Goal: Information Seeking & Learning: Learn about a topic

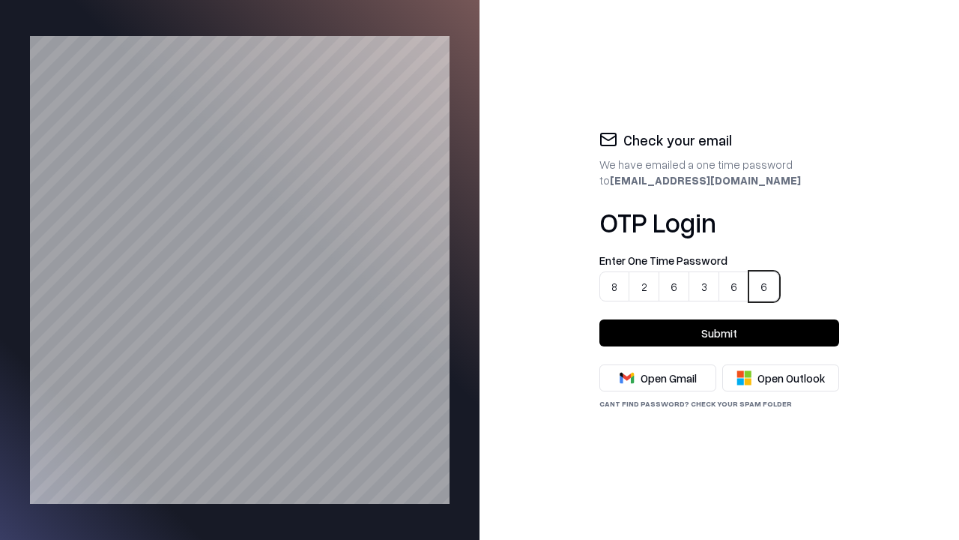
type input "******"
click at [720, 333] on button "Submit" at bounding box center [720, 332] width 240 height 27
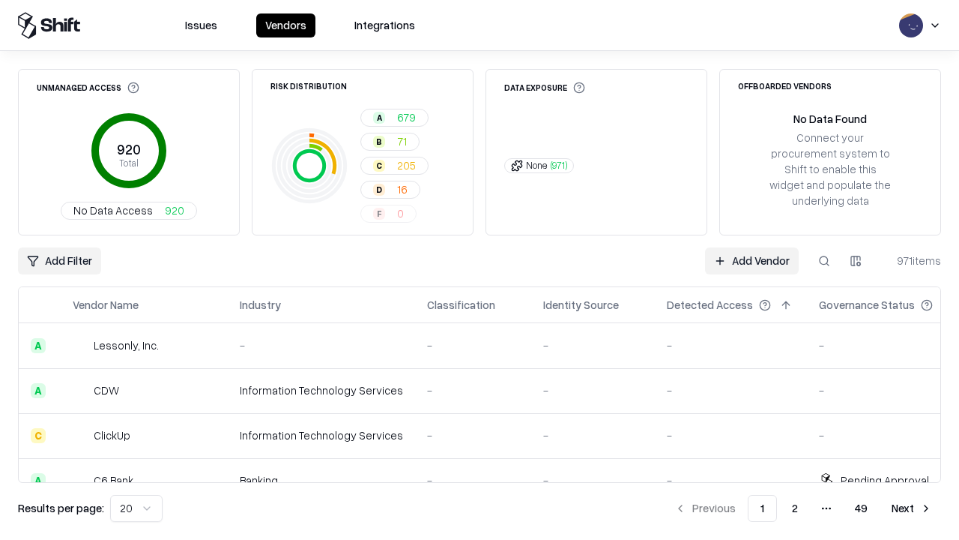
click at [133, 508] on html "Issues Vendors Integrations Unmanaged Access 920 Total No Data Access 920 Risk …" at bounding box center [479, 270] width 959 height 540
click at [912, 508] on button "Next" at bounding box center [912, 508] width 58 height 27
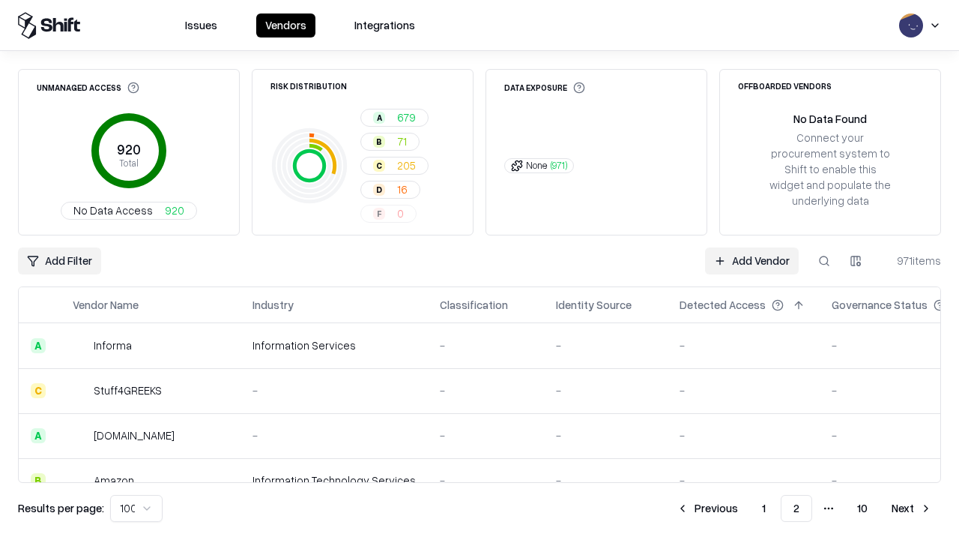
click at [912, 508] on button "Next" at bounding box center [912, 508] width 58 height 27
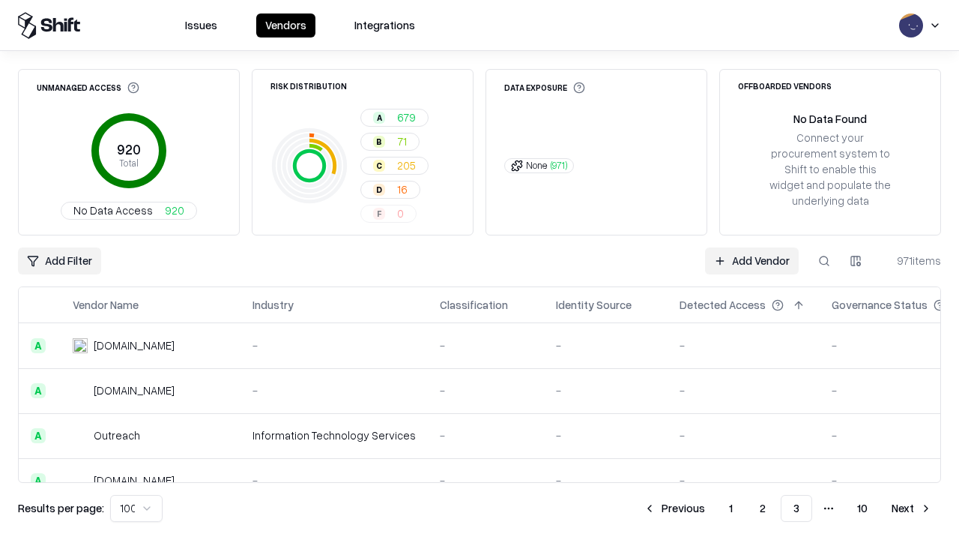
click at [912, 508] on button "Next" at bounding box center [912, 508] width 58 height 27
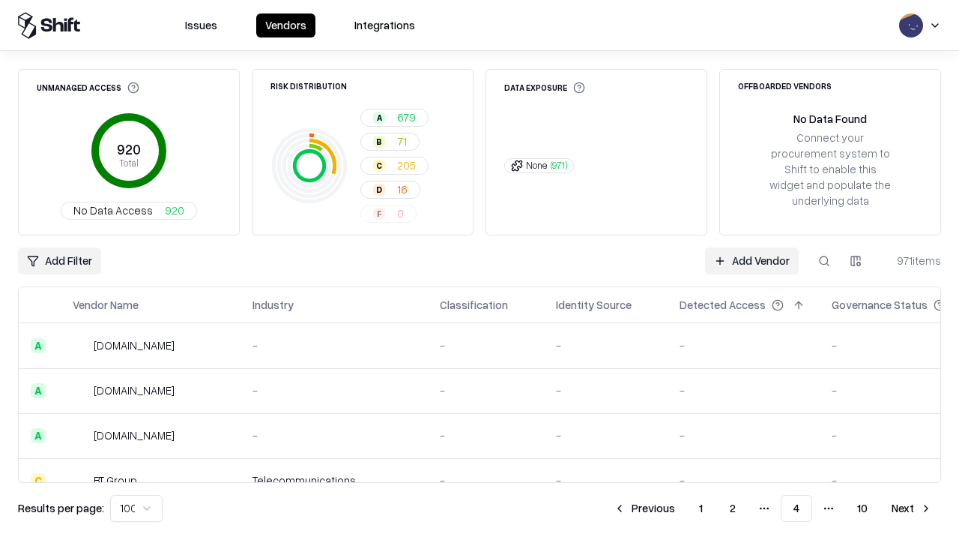
click at [912, 508] on button "Next" at bounding box center [912, 508] width 58 height 27
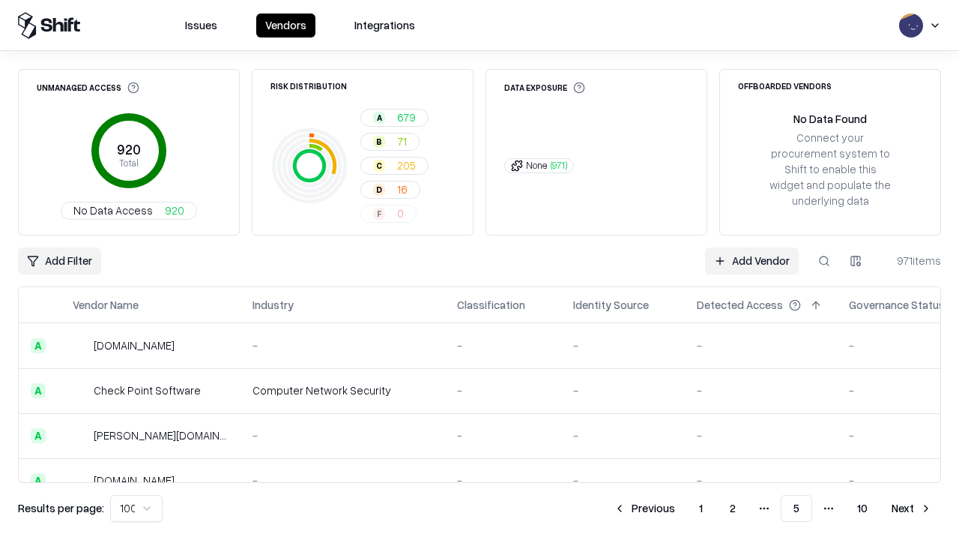
click at [912, 508] on button "Next" at bounding box center [912, 508] width 58 height 27
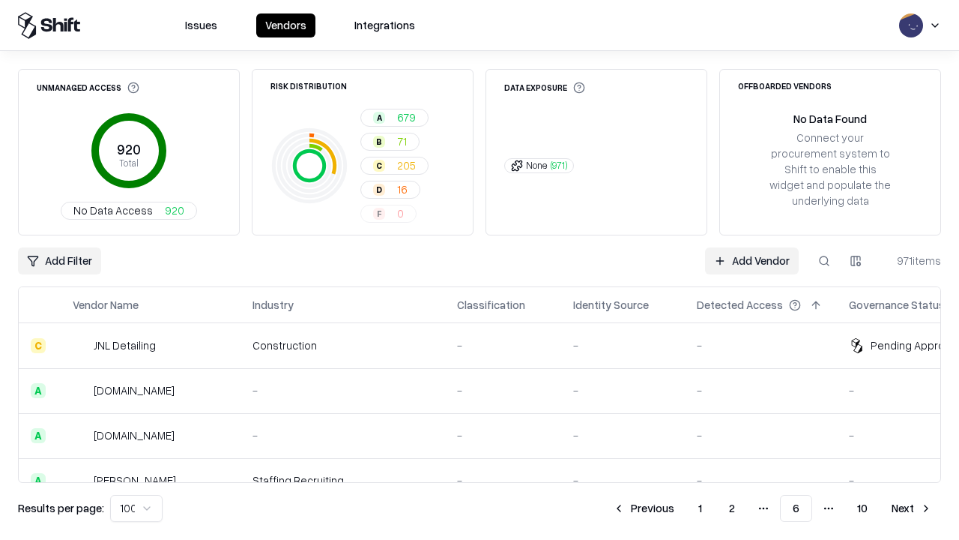
click at [912, 508] on button "Next" at bounding box center [912, 508] width 58 height 27
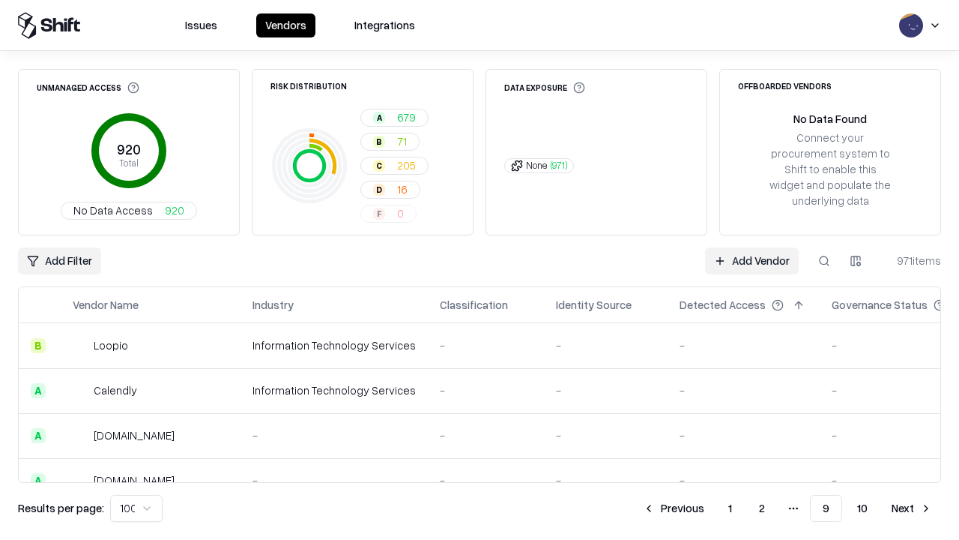
click at [912, 508] on button "Next" at bounding box center [912, 508] width 58 height 27
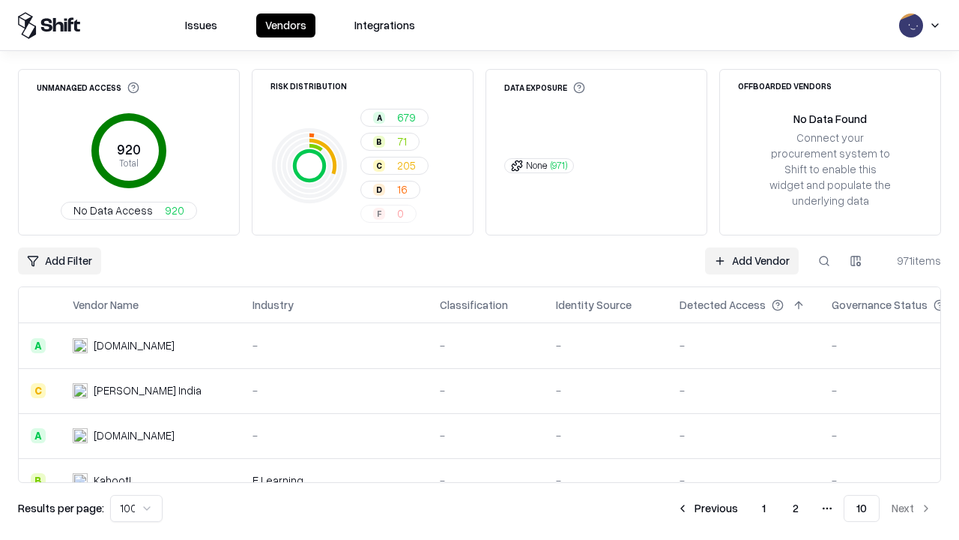
click at [708, 508] on button "Previous" at bounding box center [707, 508] width 79 height 27
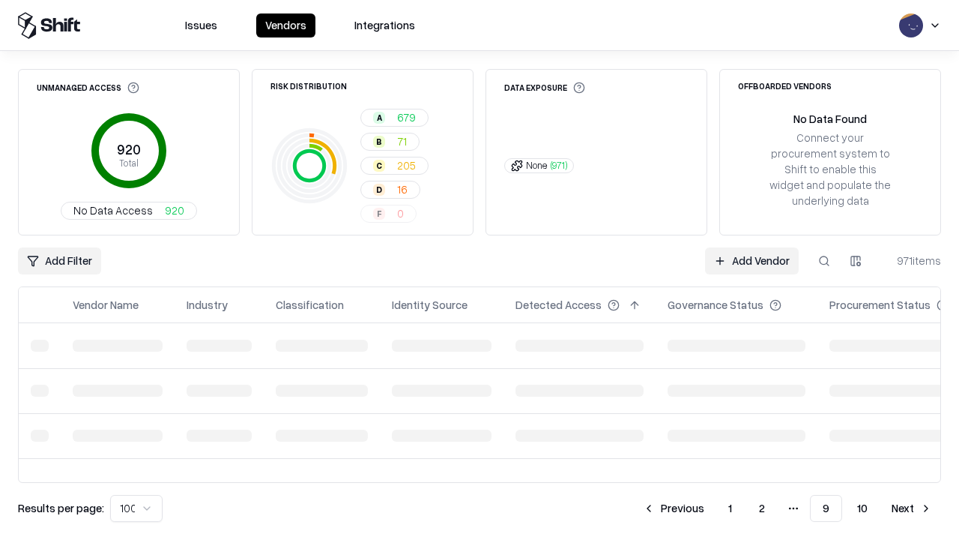
click at [675, 508] on button "Previous" at bounding box center [673, 508] width 79 height 27
click at [645, 508] on button "Previous" at bounding box center [673, 508] width 79 height 27
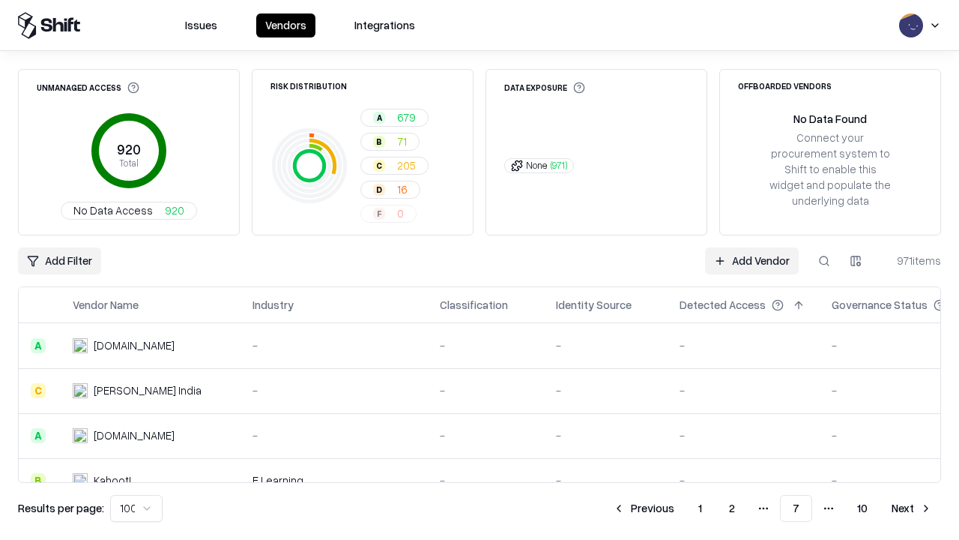
click at [645, 508] on button "Previous" at bounding box center [643, 508] width 79 height 27
click at [645, 508] on button "Previous" at bounding box center [644, 508] width 79 height 27
click at [675, 508] on button "Previous" at bounding box center [674, 508] width 79 height 27
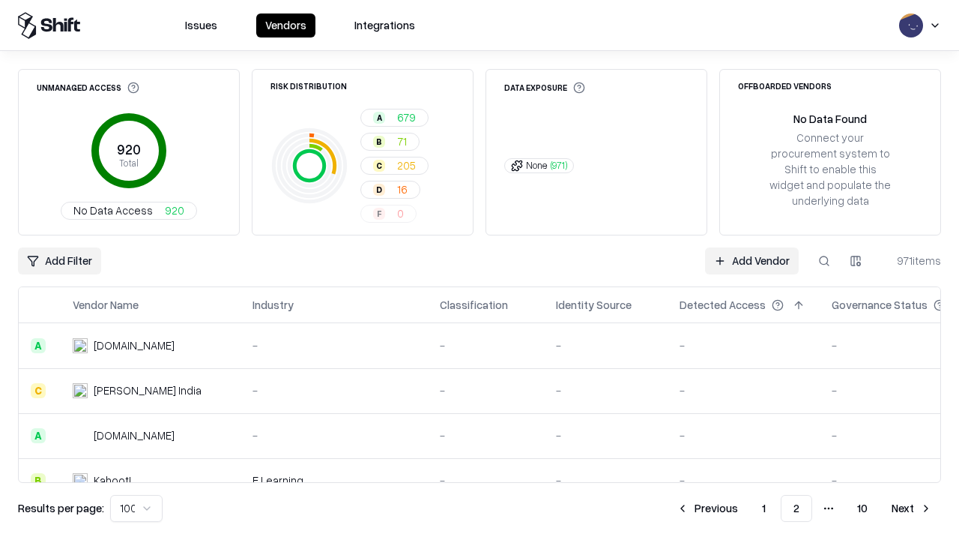
click at [708, 508] on button "Previous" at bounding box center [707, 508] width 79 height 27
click at [133, 508] on html "Issues Vendors Integrations Unmanaged Access 920 Total No Data Access 920 Risk …" at bounding box center [479, 270] width 959 height 540
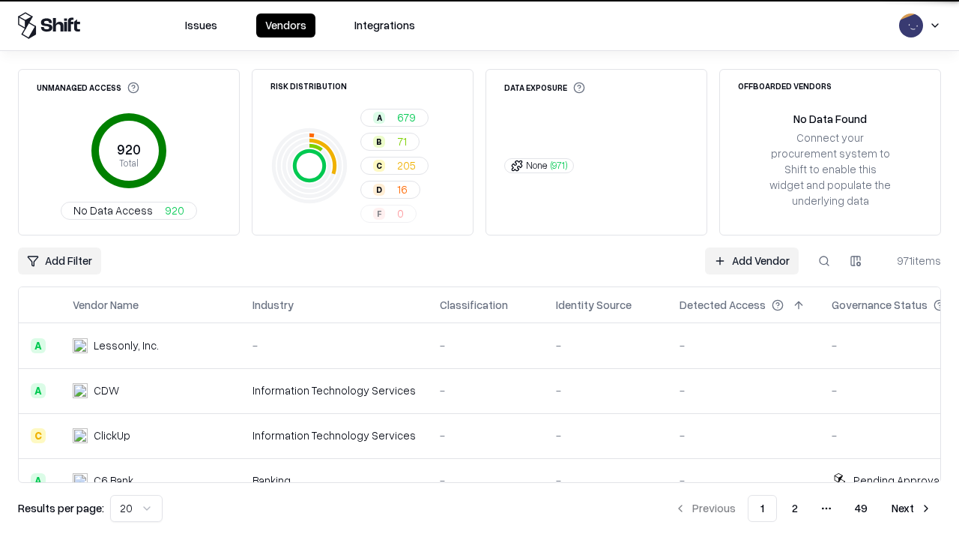
click at [825, 261] on button at bounding box center [824, 260] width 27 height 27
type input "**********"
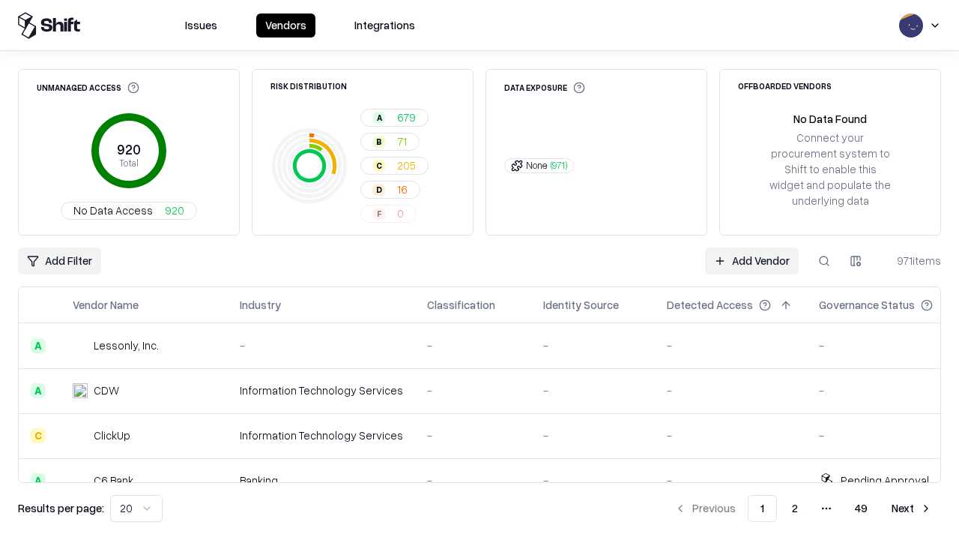
click at [480, 270] on div "Add Filter Add Vendor 971 items" at bounding box center [479, 260] width 923 height 27
click at [58, 261] on html "Issues Vendors Integrations Unmanaged Access 920 Total No Data Access 920 Risk …" at bounding box center [479, 270] width 959 height 540
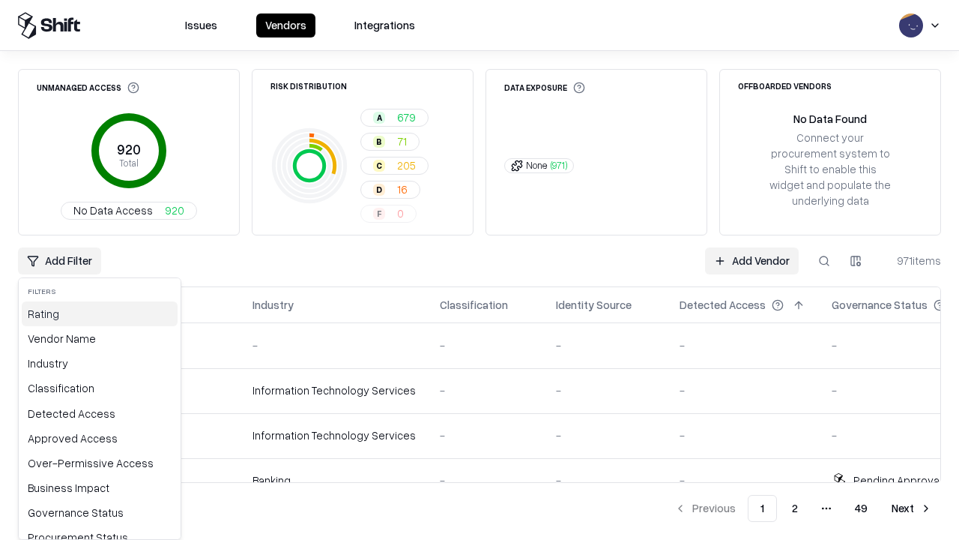
click at [94, 313] on div "Rating" at bounding box center [100, 313] width 156 height 25
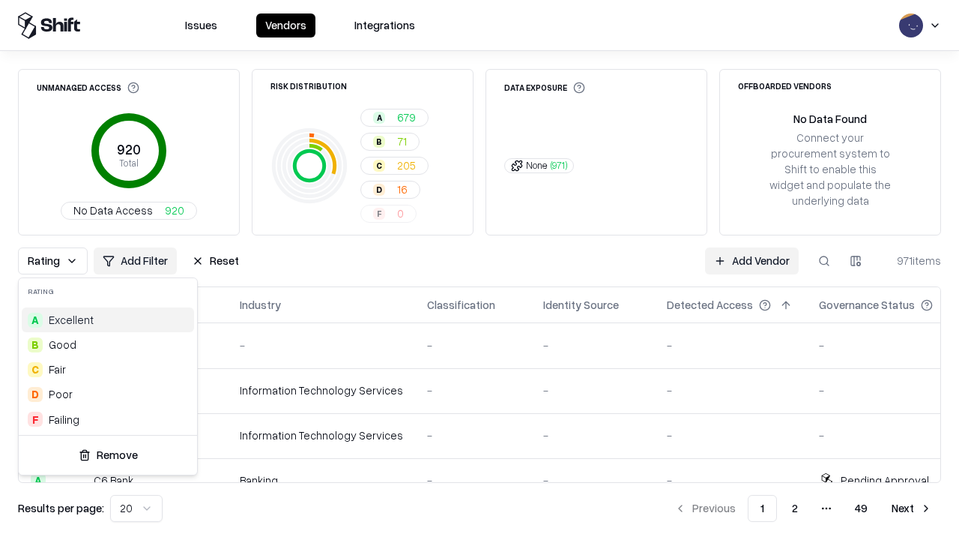
click at [480, 270] on html "Issues Vendors Integrations Unmanaged Access 920 Total No Data Access 920 Risk …" at bounding box center [479, 270] width 959 height 540
click at [211, 261] on button "Reset" at bounding box center [215, 260] width 65 height 27
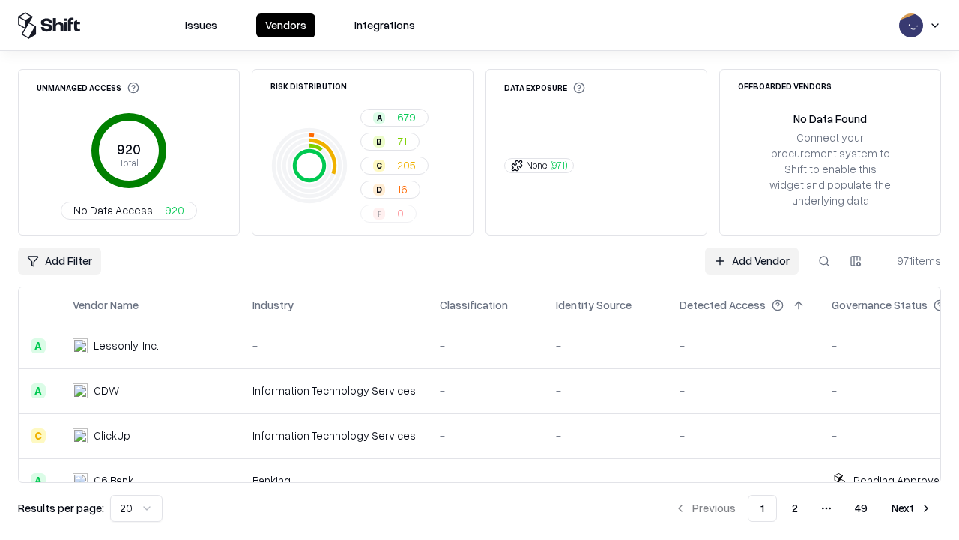
click at [480, 270] on div "Add Filter Add Vendor 971 items" at bounding box center [479, 260] width 923 height 27
click at [58, 261] on html "Issues Vendors Integrations Unmanaged Access 920 Total No Data Access 920 Risk …" at bounding box center [479, 270] width 959 height 540
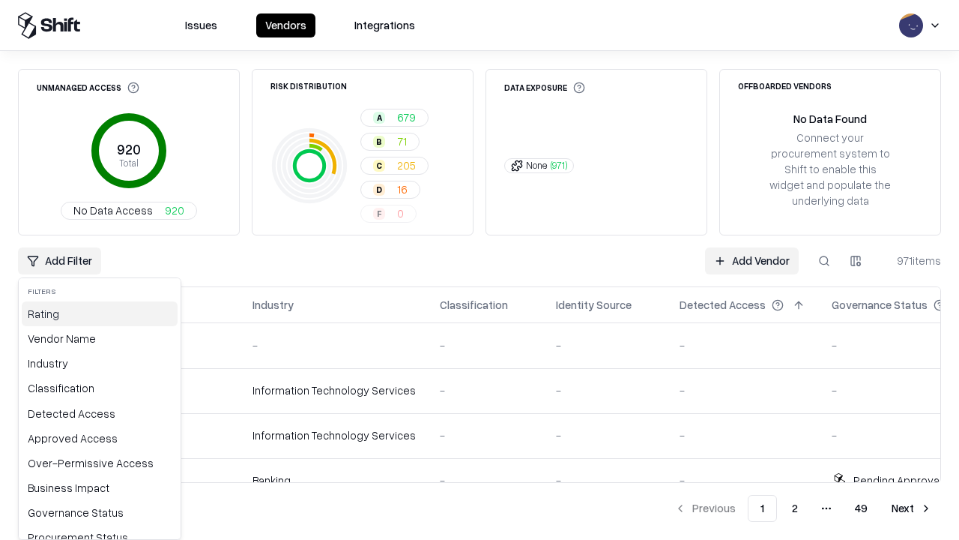
click at [94, 313] on div "Rating" at bounding box center [100, 313] width 156 height 25
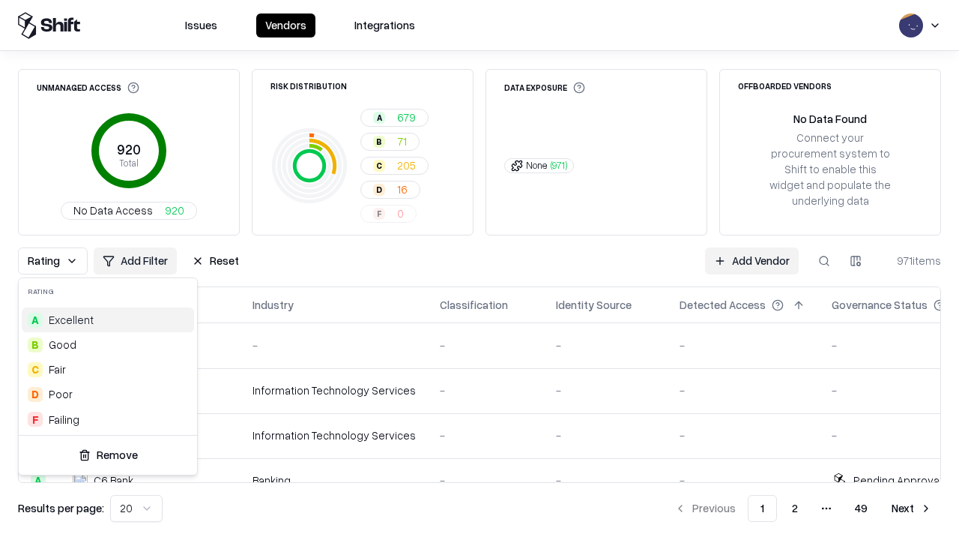
click at [105, 319] on div "A Excellent" at bounding box center [108, 319] width 172 height 25
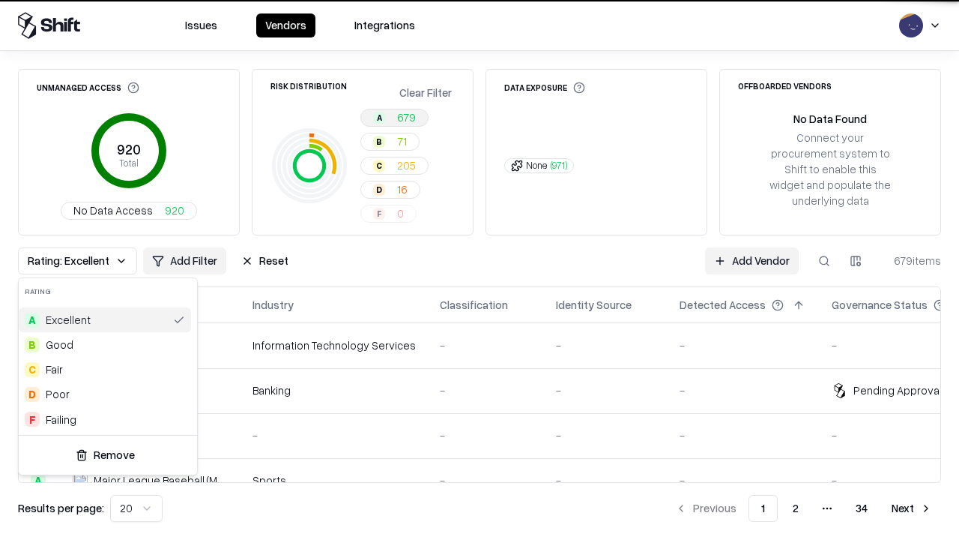
click at [480, 270] on html "Issues Vendors Integrations Unmanaged Access 920 Total No Data Access 920 Risk …" at bounding box center [479, 270] width 959 height 540
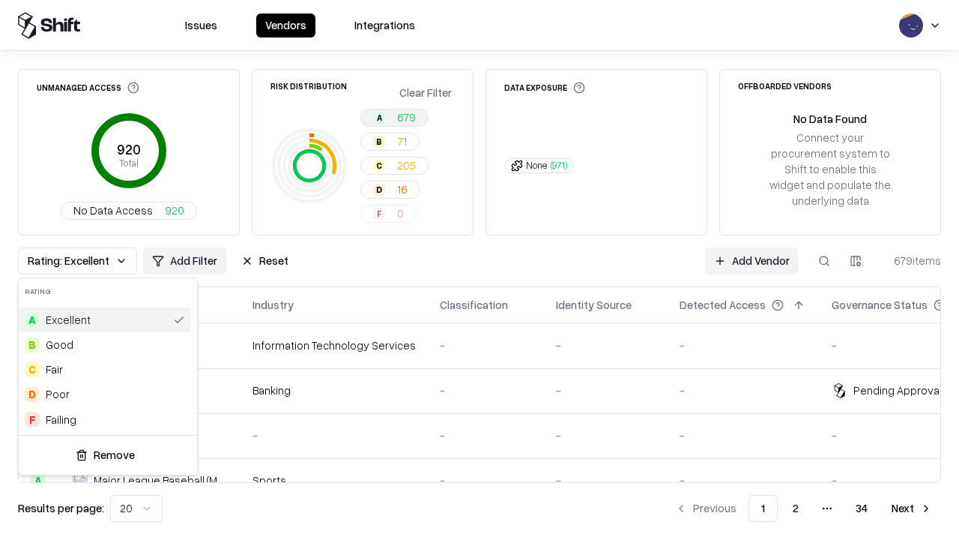
click at [480, 270] on div "Rating: Excellent Add Filter Reset Add Vendor 679 items" at bounding box center [479, 260] width 923 height 27
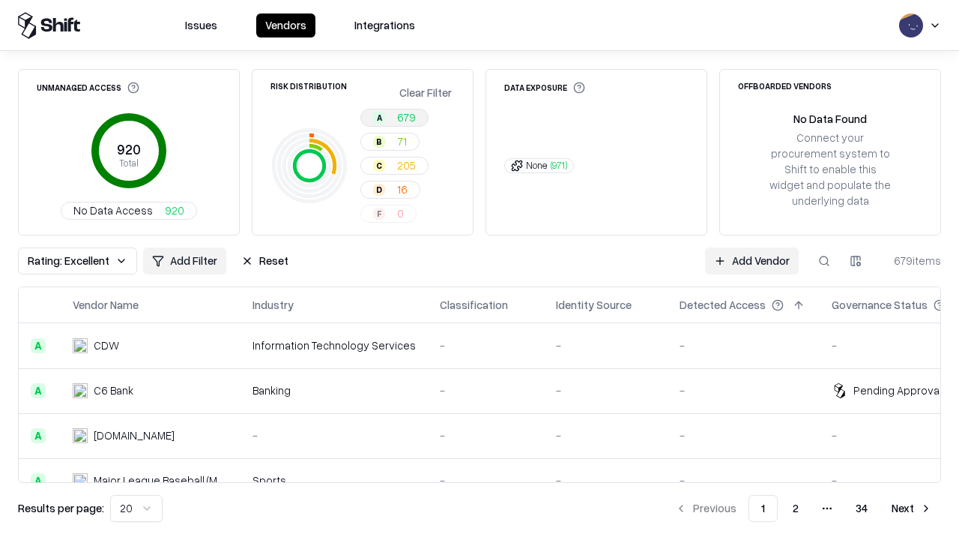
click at [259, 261] on button "Reset" at bounding box center [264, 260] width 65 height 27
click at [480, 270] on div "Add Filter Add Vendor 679 items" at bounding box center [479, 260] width 923 height 27
click at [58, 261] on html "Issues Vendors Integrations Unmanaged Access 920 Total No Data Access 920 Risk …" at bounding box center [479, 270] width 959 height 540
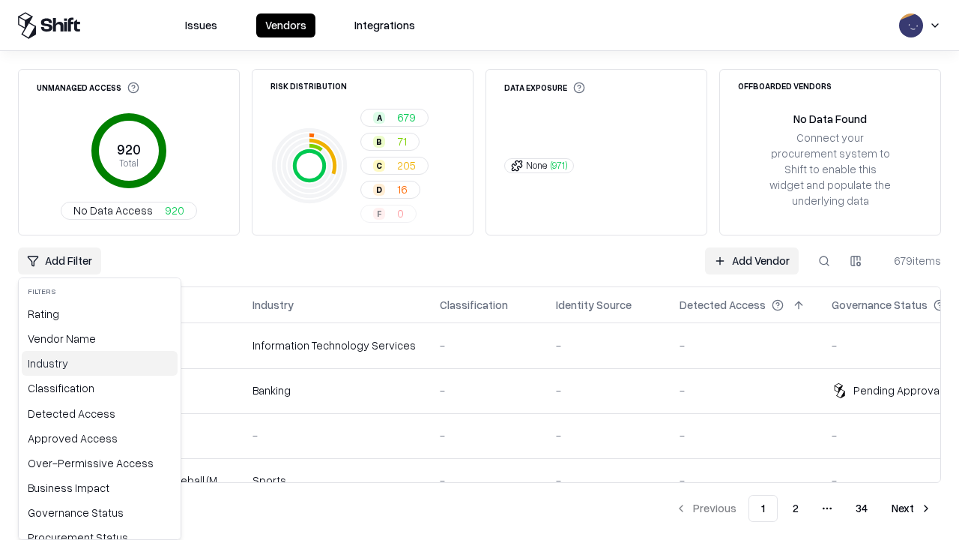
click at [94, 363] on div "Industry" at bounding box center [100, 363] width 156 height 25
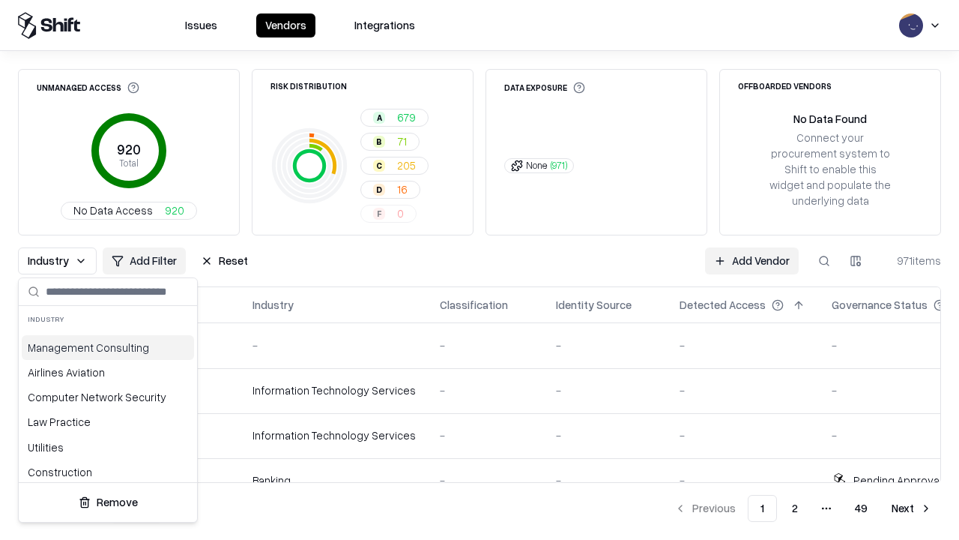
click at [480, 270] on html "Issues Vendors Integrations Unmanaged Access 920 Total No Data Access 920 Risk …" at bounding box center [479, 270] width 959 height 540
click at [220, 261] on button "Reset" at bounding box center [224, 260] width 65 height 27
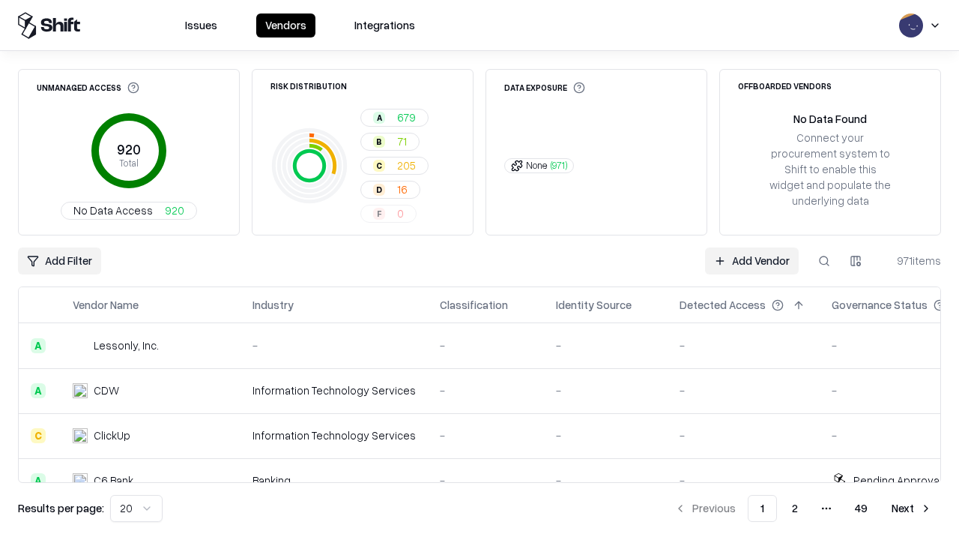
click at [480, 270] on div "Add Filter Add Vendor 971 items" at bounding box center [479, 260] width 923 height 27
click at [58, 261] on html "Issues Vendors Integrations Unmanaged Access 920 Total No Data Access 920 Risk …" at bounding box center [479, 270] width 959 height 540
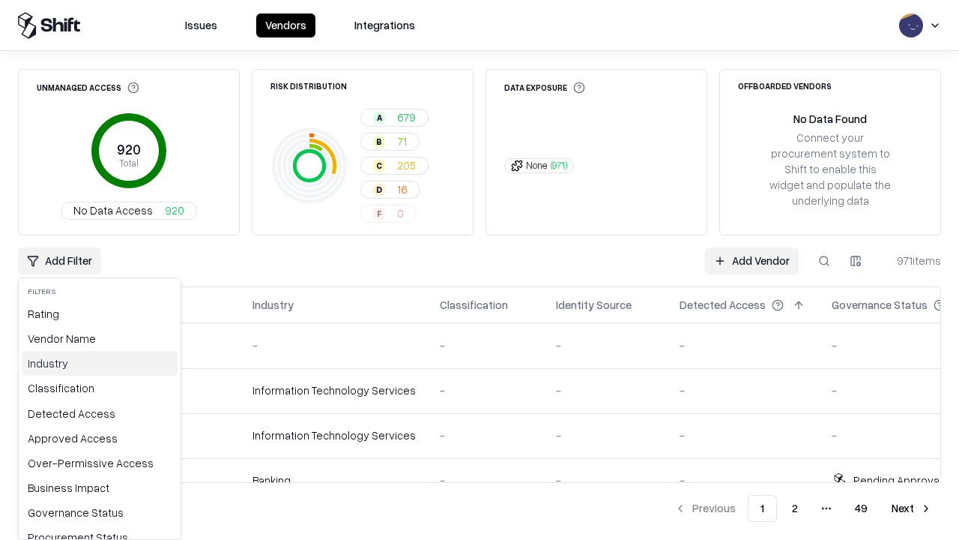
click at [94, 363] on div "Industry" at bounding box center [100, 363] width 156 height 25
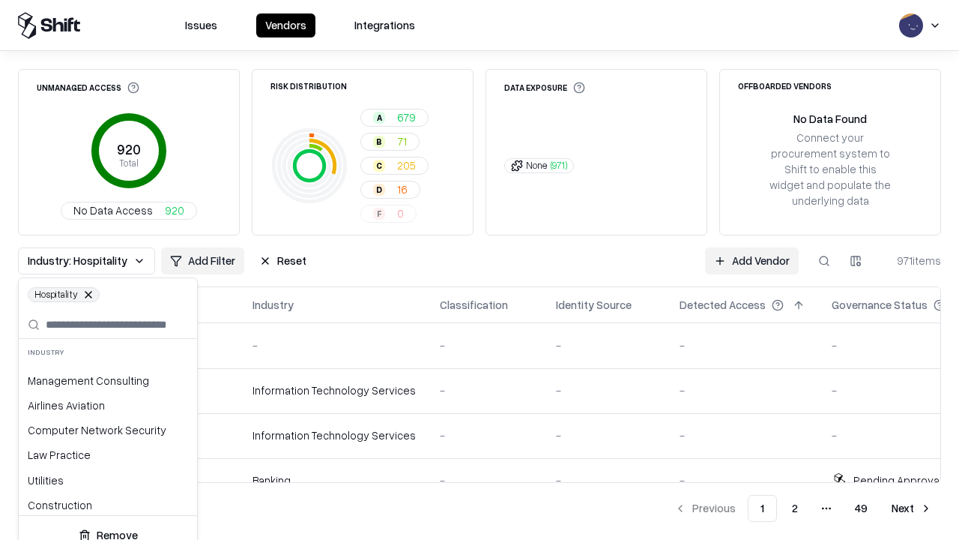
scroll to position [0, 3]
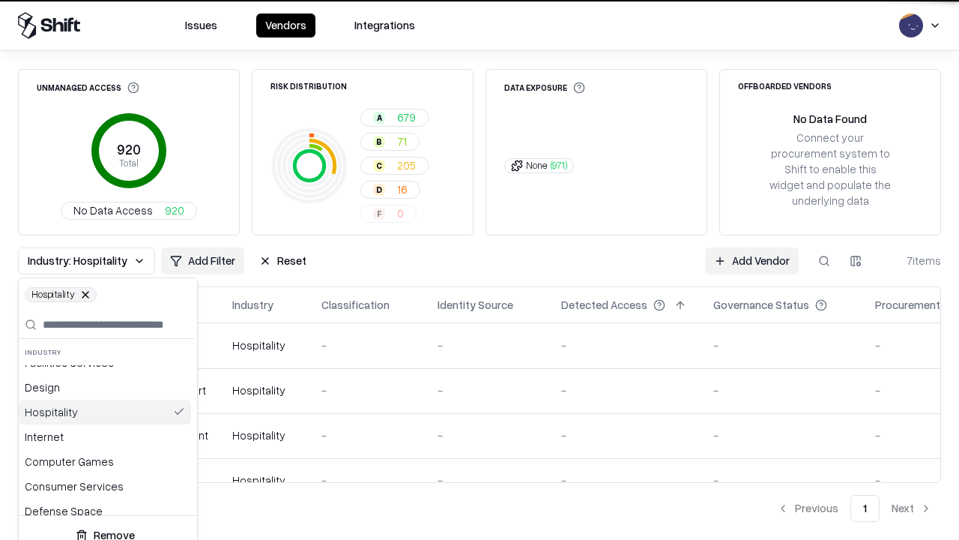
click at [480, 270] on html "Issues Vendors Integrations Unmanaged Access 920 Total No Data Access 920 Risk …" at bounding box center [479, 270] width 959 height 540
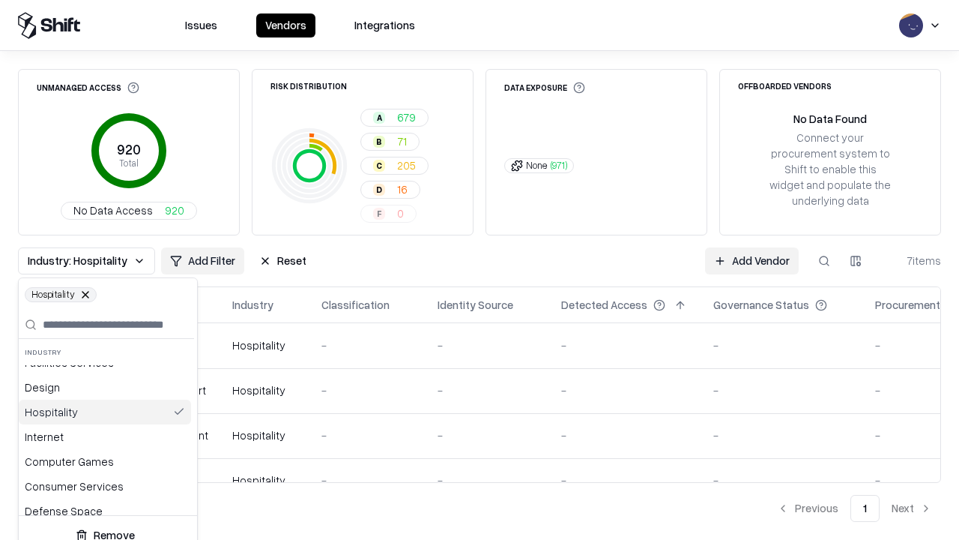
click at [480, 270] on div "Industry: Hospitality Add Filter Reset Add Vendor 7 items" at bounding box center [479, 260] width 923 height 27
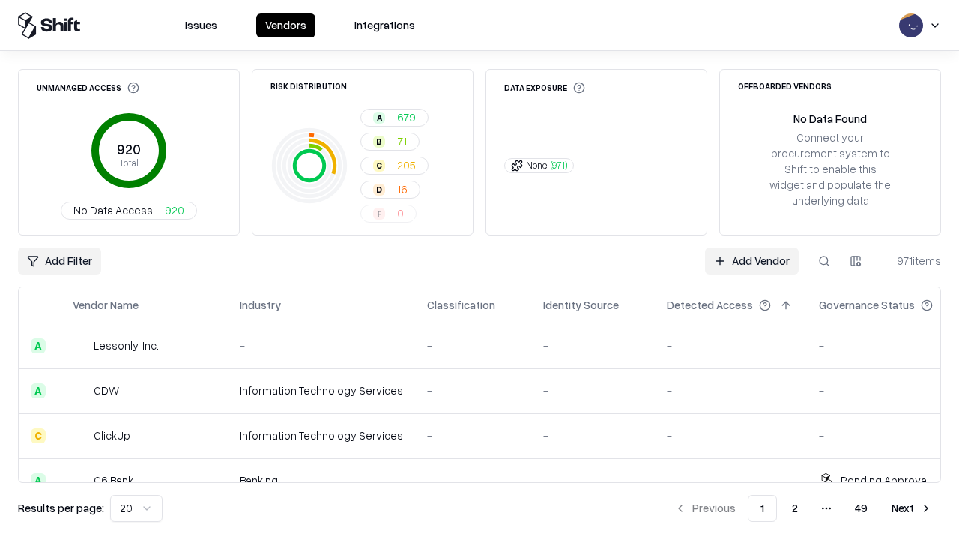
click at [856, 261] on html "Issues Vendors Integrations Unmanaged Access 920 Total No Data Access 920 Risk …" at bounding box center [479, 270] width 959 height 540
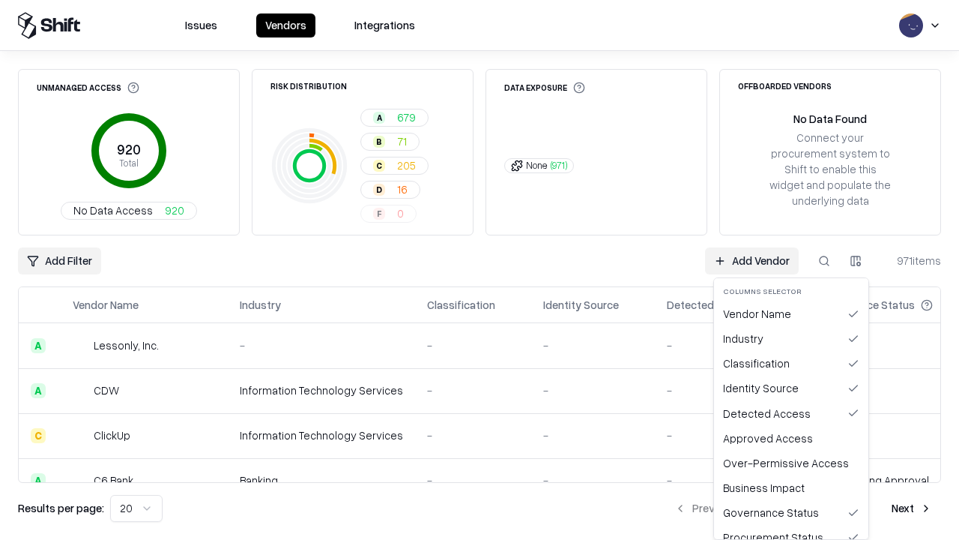
click at [480, 270] on html "Issues Vendors Integrations Unmanaged Access 920 Total No Data Access 920 Risk …" at bounding box center [479, 270] width 959 height 540
click at [856, 261] on button "button" at bounding box center [856, 260] width 27 height 27
click at [856, 261] on html "Issues Vendors Integrations Unmanaged Access 920 Total No Data Access 920 Risk …" at bounding box center [479, 270] width 959 height 540
click at [792, 313] on div "Vendor Name" at bounding box center [791, 313] width 148 height 25
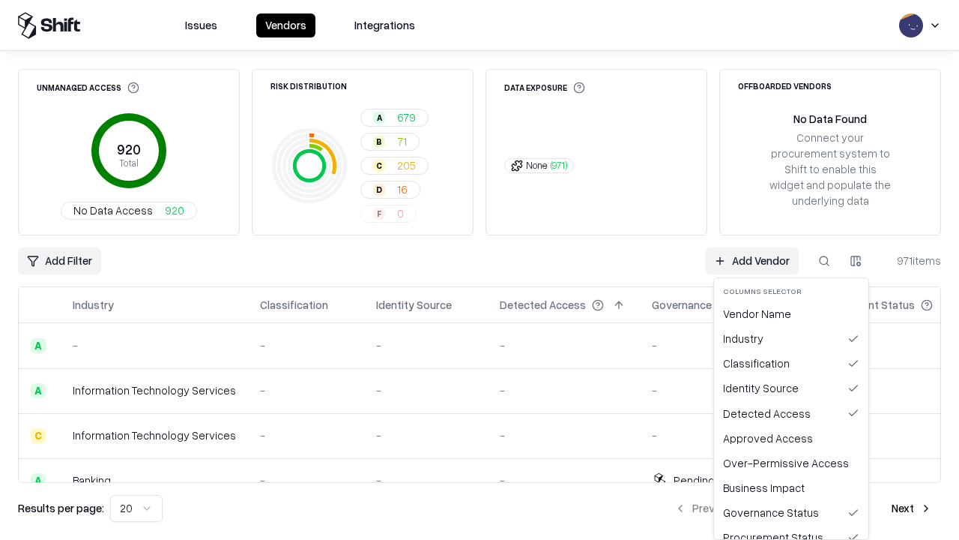
click at [856, 261] on html "Issues Vendors Integrations Unmanaged Access 920 Total No Data Access 920 Risk …" at bounding box center [479, 270] width 959 height 540
click at [792, 313] on div "Vendor Name" at bounding box center [791, 313] width 148 height 25
click at [856, 261] on html "Issues Vendors Integrations Unmanaged Access 920 Total No Data Access 920 Risk …" at bounding box center [479, 270] width 959 height 540
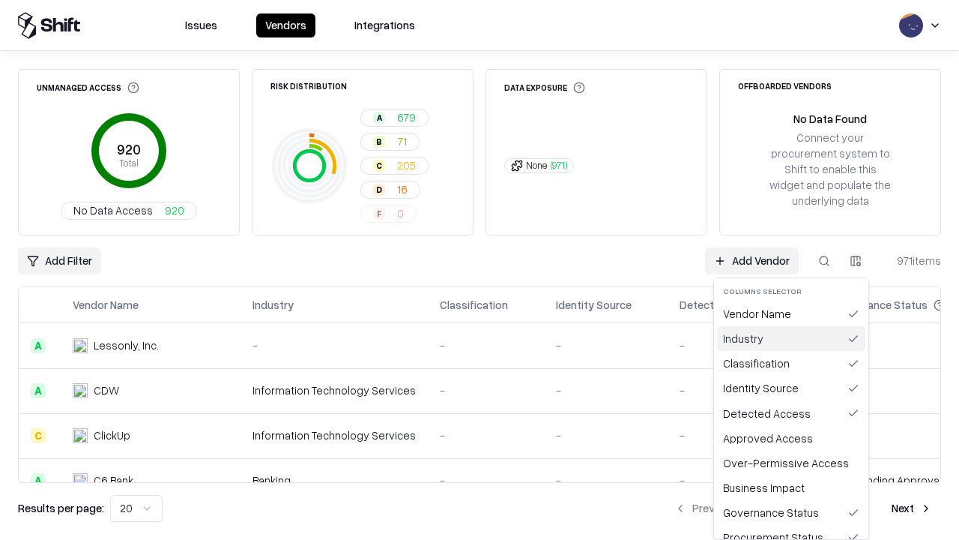
click at [792, 338] on div "Industry" at bounding box center [791, 338] width 148 height 25
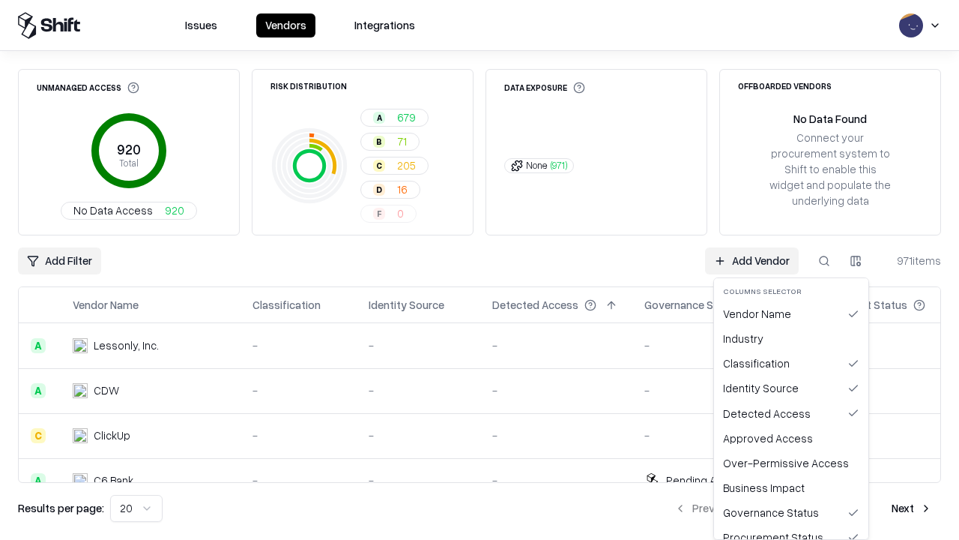
click at [856, 261] on button "button" at bounding box center [856, 260] width 27 height 27
click at [856, 261] on html "Issues Vendors Integrations Unmanaged Access 920 Total No Data Access 920 Risk …" at bounding box center [479, 270] width 959 height 540
click at [792, 338] on div "Industry" at bounding box center [791, 338] width 148 height 25
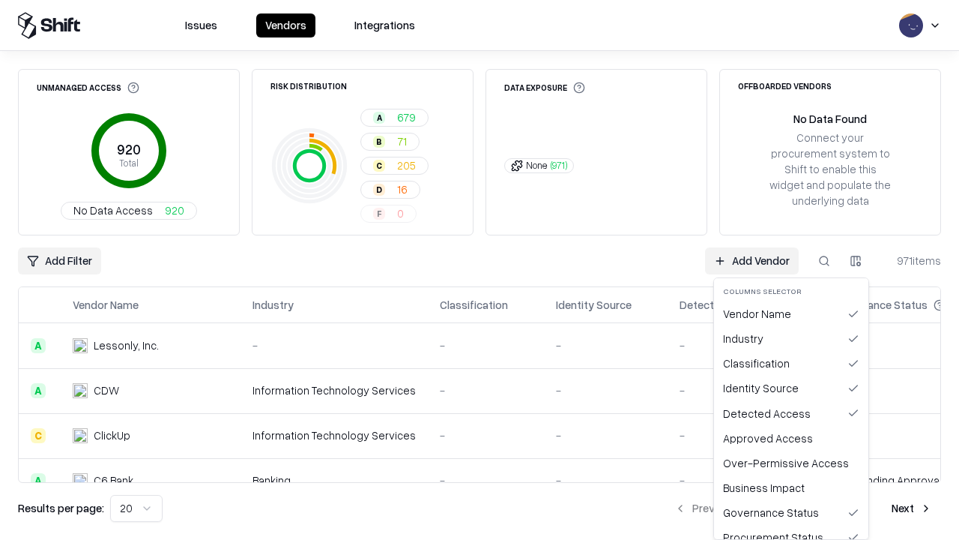
click at [856, 261] on button "button" at bounding box center [856, 260] width 27 height 27
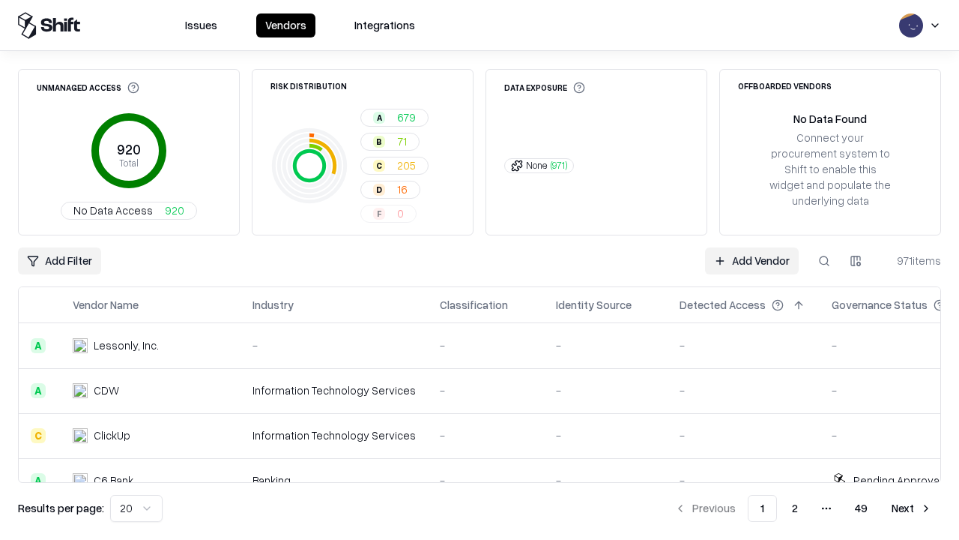
click at [856, 261] on html "Issues Vendors Integrations Unmanaged Access 920 Total No Data Access 920 Risk …" at bounding box center [479, 270] width 959 height 540
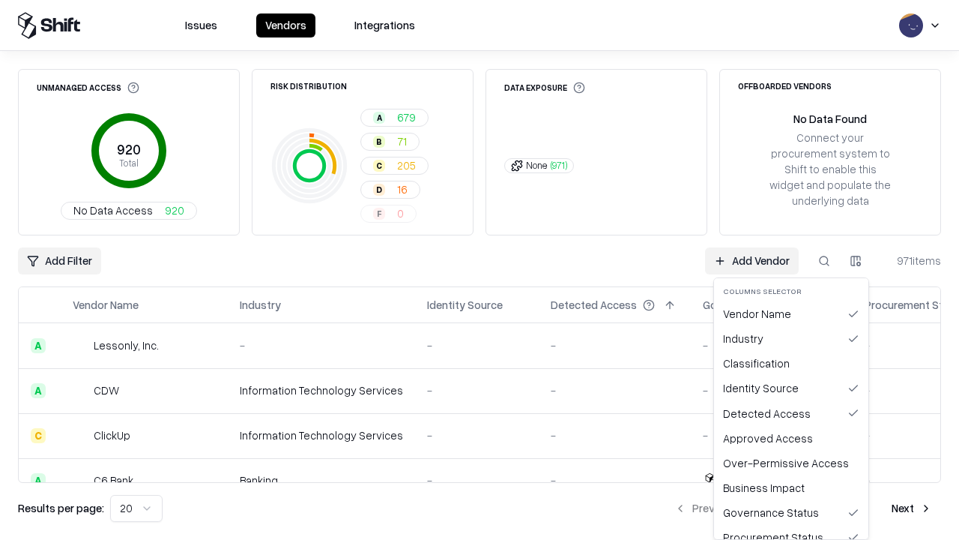
click at [856, 261] on button "button" at bounding box center [856, 260] width 27 height 27
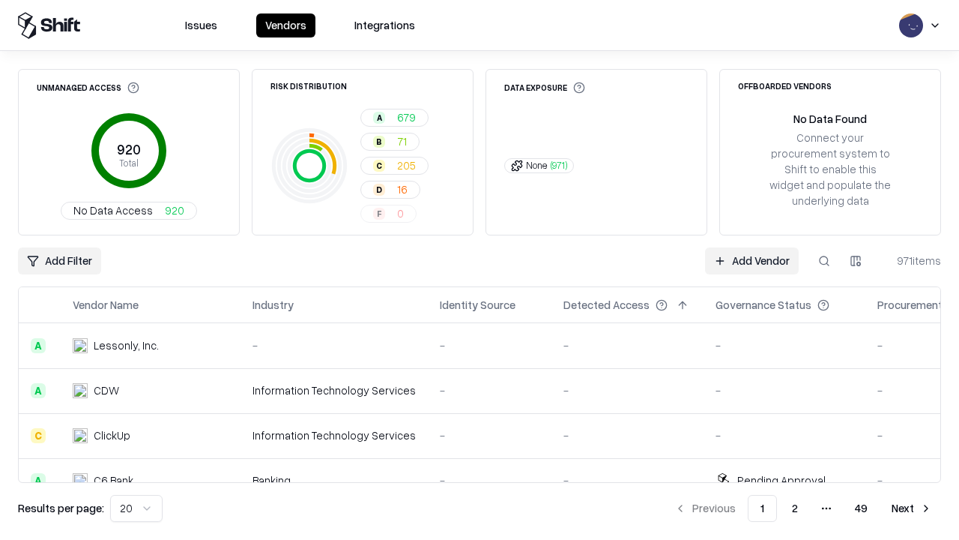
click at [856, 261] on html "Issues Vendors Integrations Unmanaged Access 920 Total No Data Access 920 Risk …" at bounding box center [479, 270] width 959 height 540
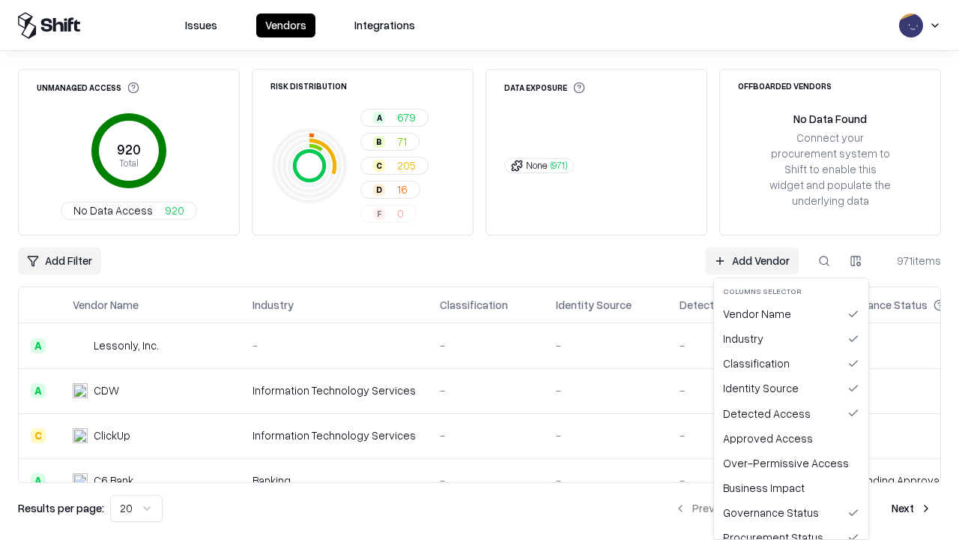
click at [856, 261] on html "Issues Vendors Integrations Unmanaged Access 920 Total No Data Access 920 Risk …" at bounding box center [479, 270] width 959 height 540
click at [792, 388] on div "Identity Source" at bounding box center [791, 388] width 148 height 25
click at [856, 261] on button "button" at bounding box center [856, 260] width 27 height 27
click at [856, 261] on html "Issues Vendors Integrations Unmanaged Access 920 Total No Data Access 920 Risk …" at bounding box center [479, 270] width 959 height 540
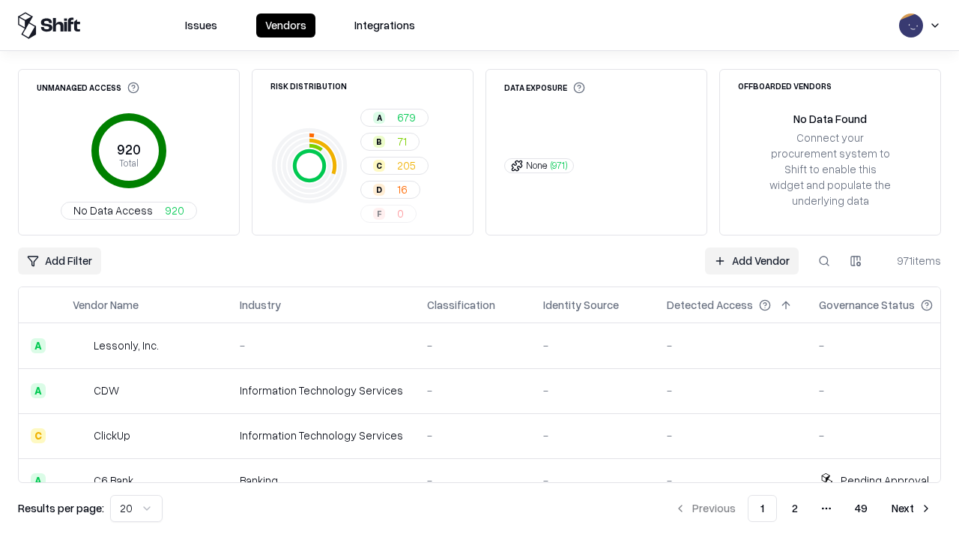
click at [133, 508] on html "Issues Vendors Integrations Unmanaged Access 920 Total No Data Access 920 Risk …" at bounding box center [479, 270] width 959 height 540
click at [912, 508] on button "Next" at bounding box center [912, 508] width 58 height 27
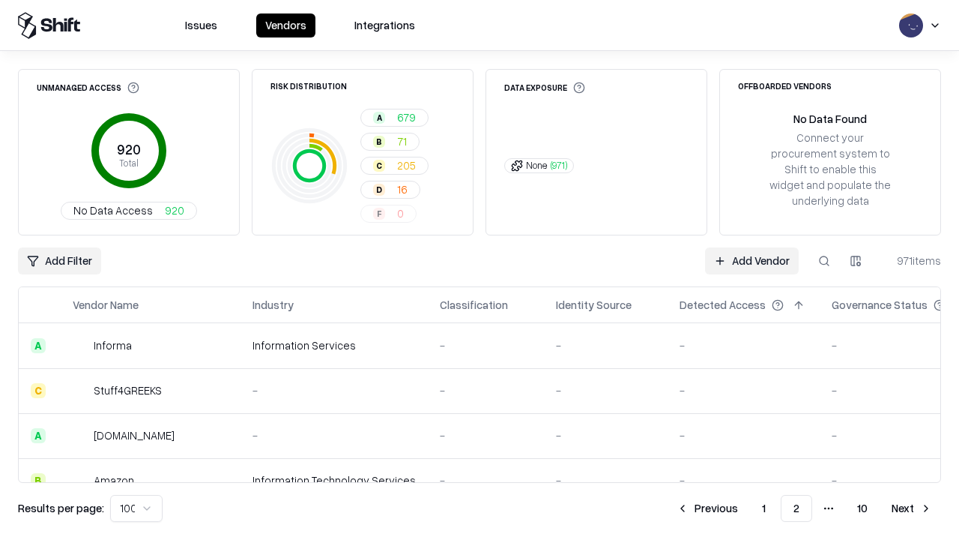
click at [912, 508] on button "Next" at bounding box center [912, 508] width 58 height 27
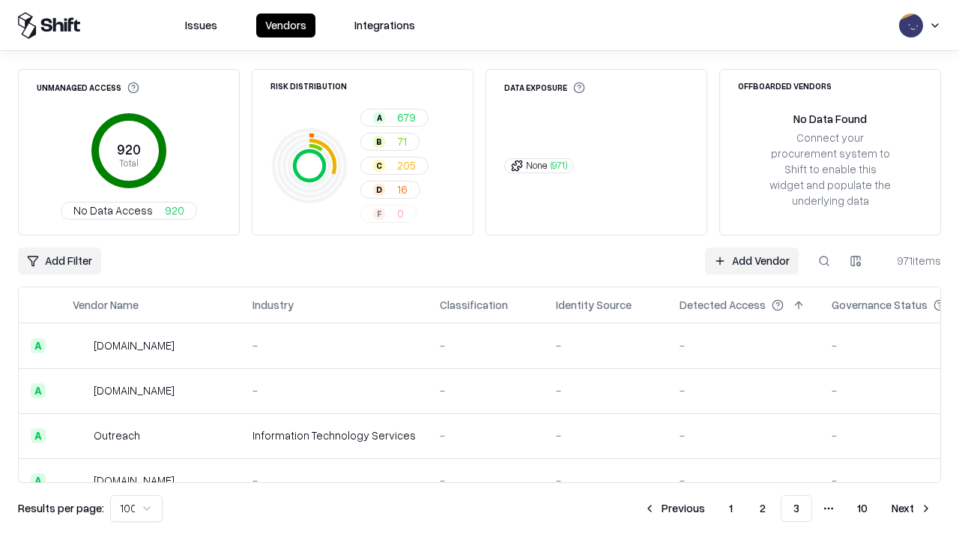
click at [912, 508] on button "Next" at bounding box center [912, 508] width 58 height 27
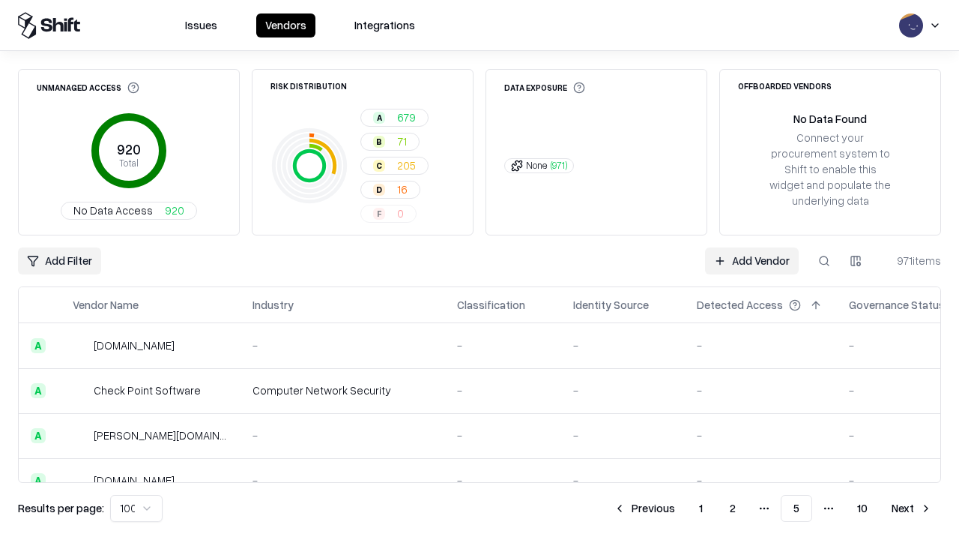
click at [912, 508] on button "Next" at bounding box center [912, 508] width 58 height 27
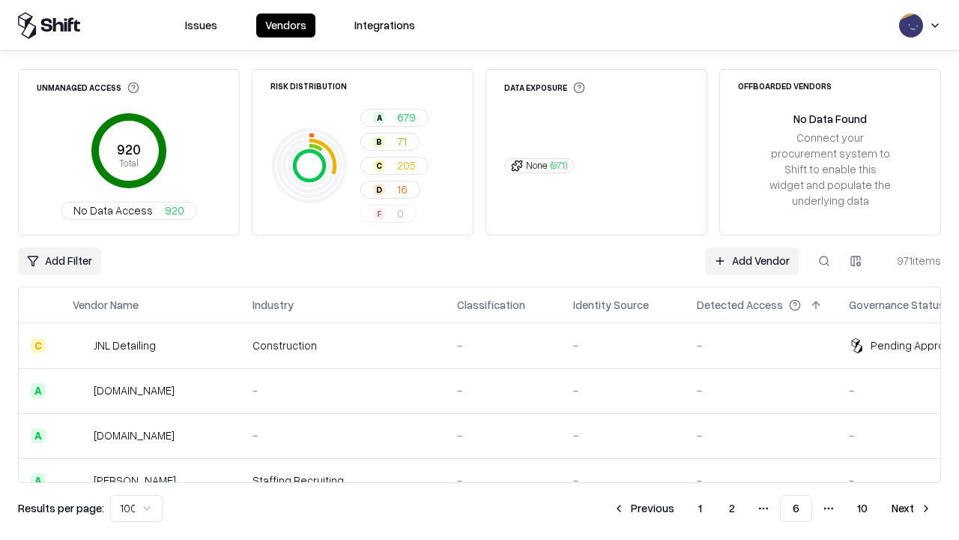
click at [912, 508] on button "Next" at bounding box center [912, 508] width 58 height 27
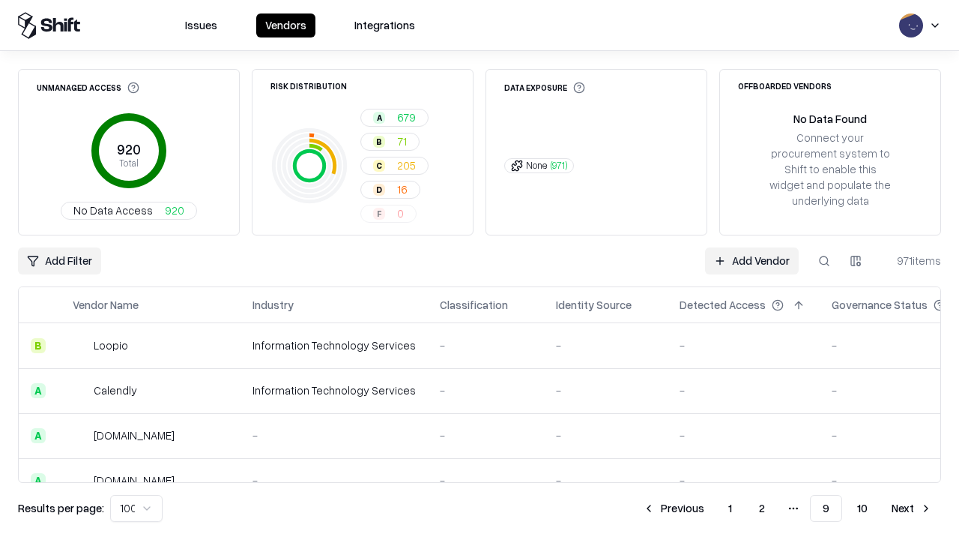
click at [912, 508] on button "Next" at bounding box center [912, 508] width 58 height 27
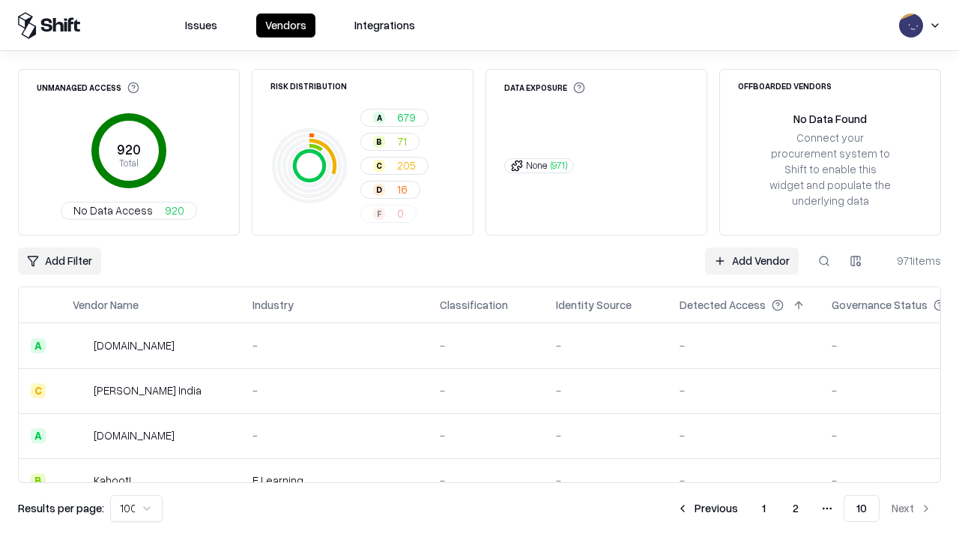
click at [708, 508] on button "Previous" at bounding box center [707, 508] width 79 height 27
click at [675, 508] on button "Previous" at bounding box center [707, 508] width 79 height 27
click at [645, 508] on button "Previous" at bounding box center [644, 508] width 79 height 27
click at [645, 508] on button "Previous" at bounding box center [643, 508] width 79 height 27
